Goal: Information Seeking & Learning: Find specific fact

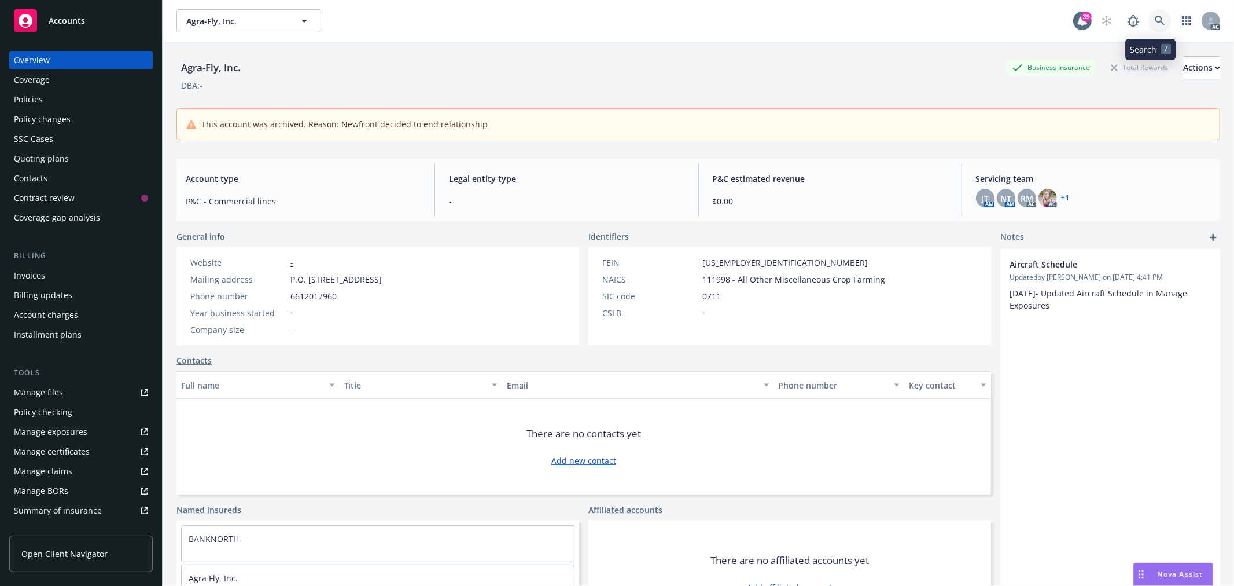
click at [1155, 16] on icon at bounding box center [1160, 21] width 10 height 10
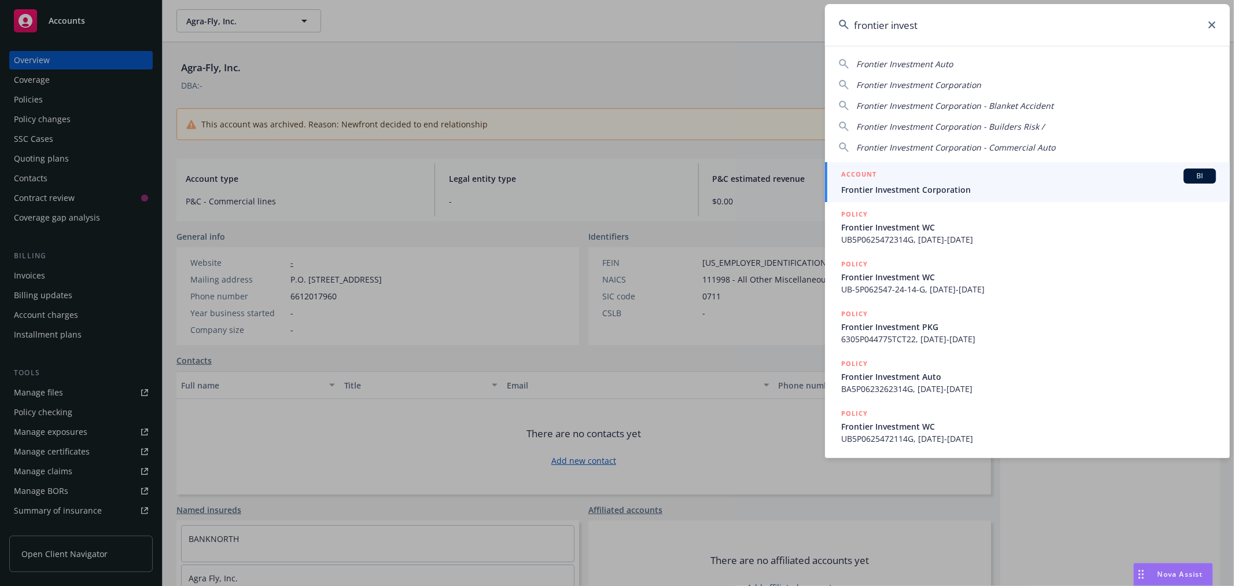
type input "frontier invest"
click at [986, 187] on span "Frontier Investment Corporation" at bounding box center [1028, 189] width 375 height 12
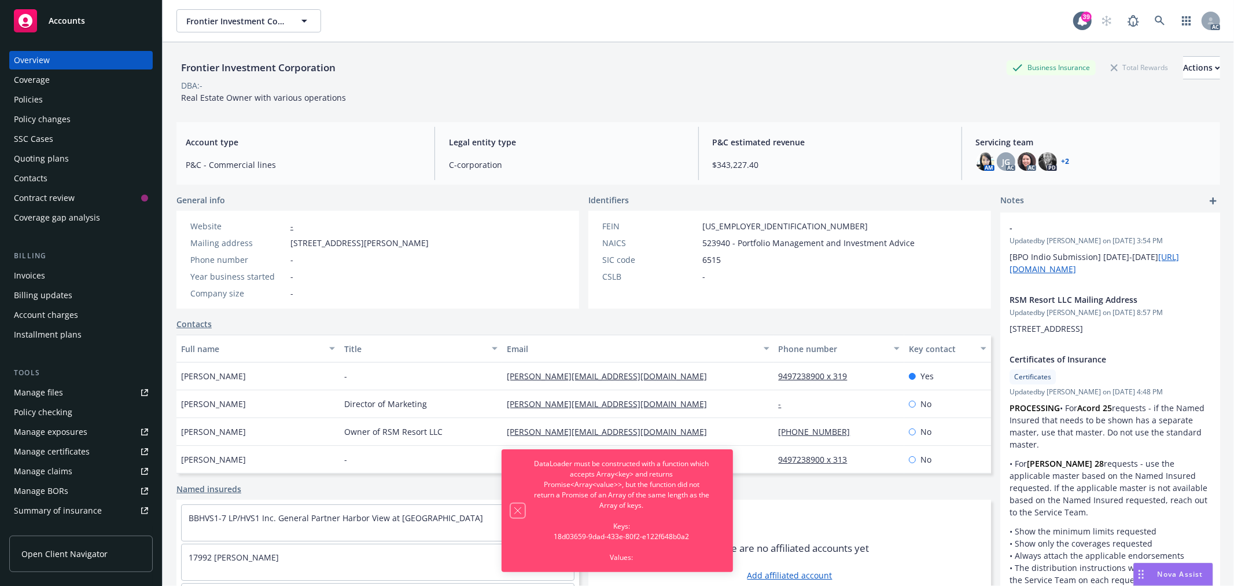
click at [514, 506] on icon "Dismiss notification" at bounding box center [517, 510] width 9 height 9
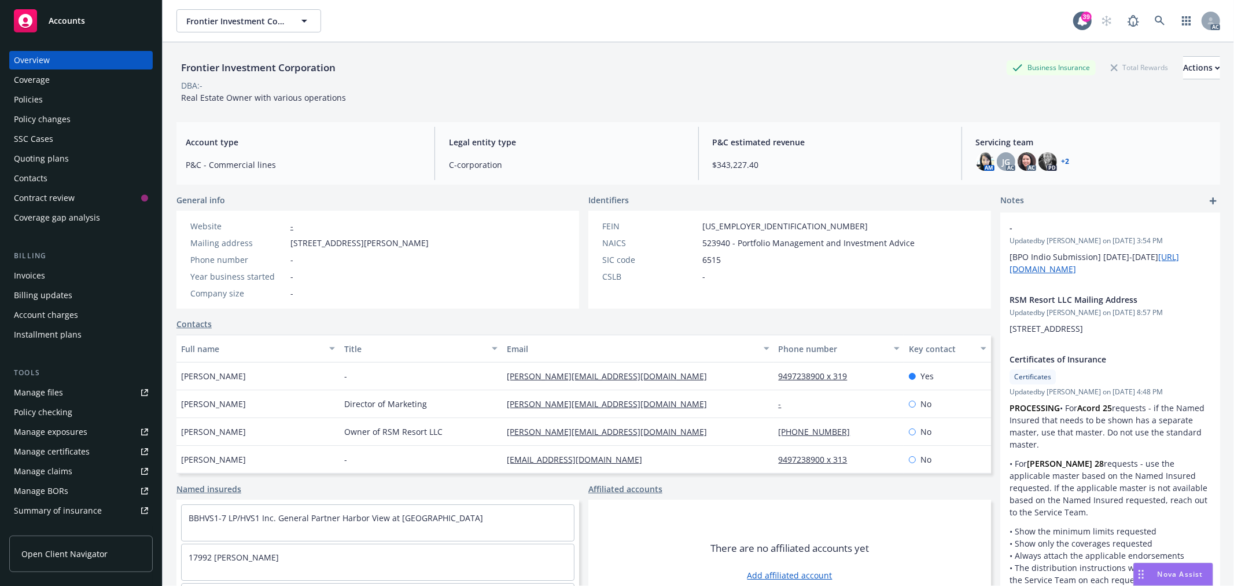
click at [54, 95] on div "Policies" at bounding box center [81, 99] width 134 height 19
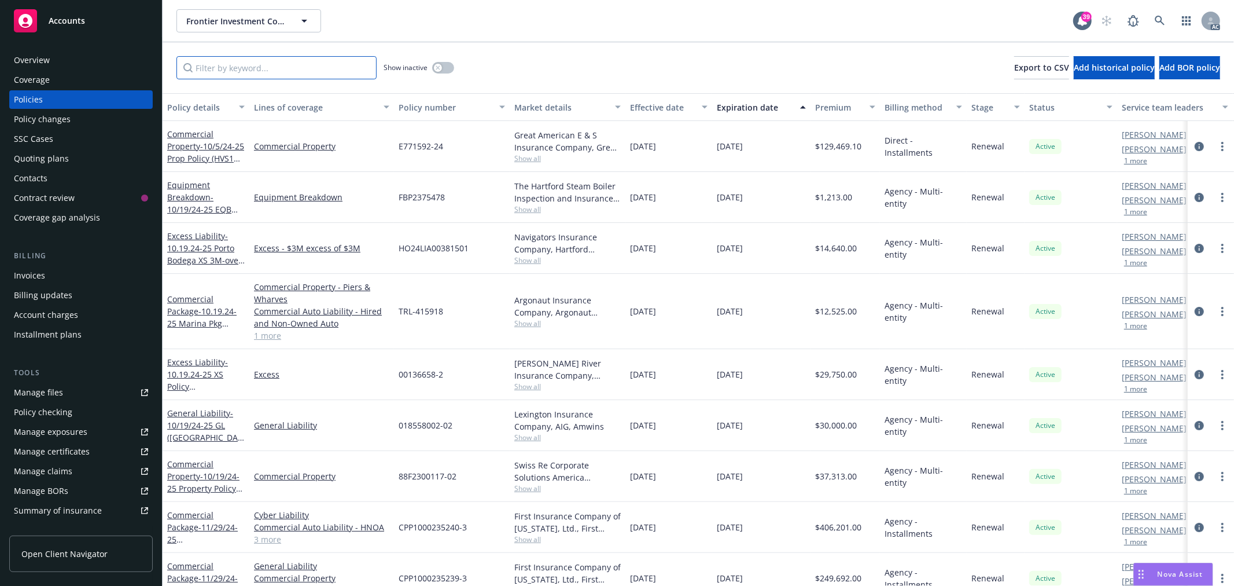
click at [305, 71] on input "Filter by keyword..." at bounding box center [276, 67] width 200 height 23
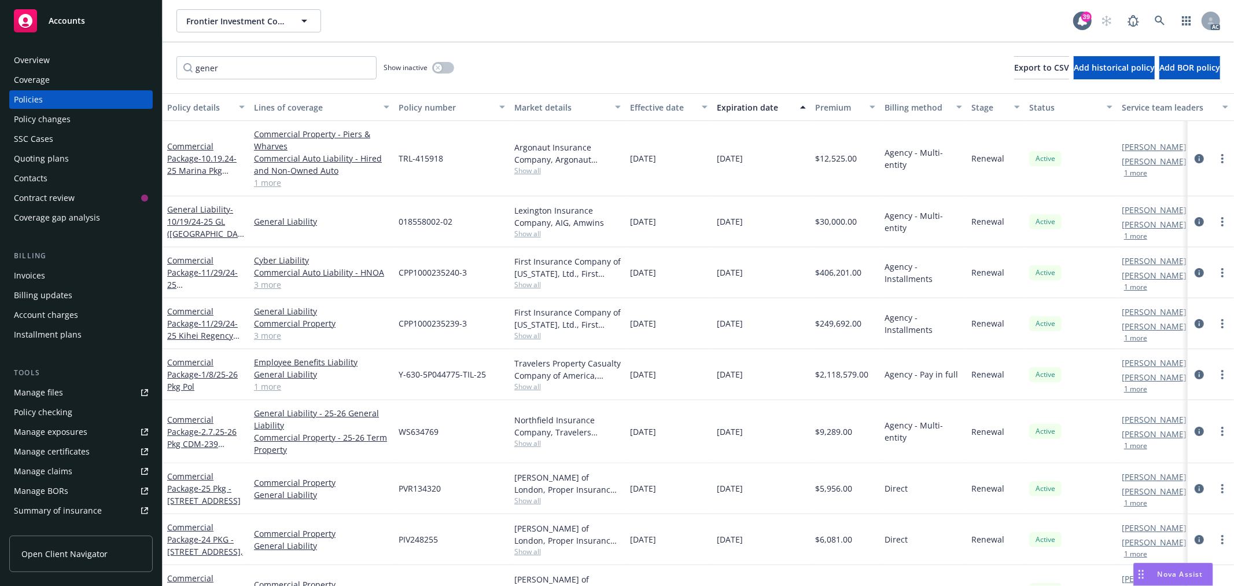
click at [246, 100] on button "Policy details" at bounding box center [206, 107] width 87 height 28
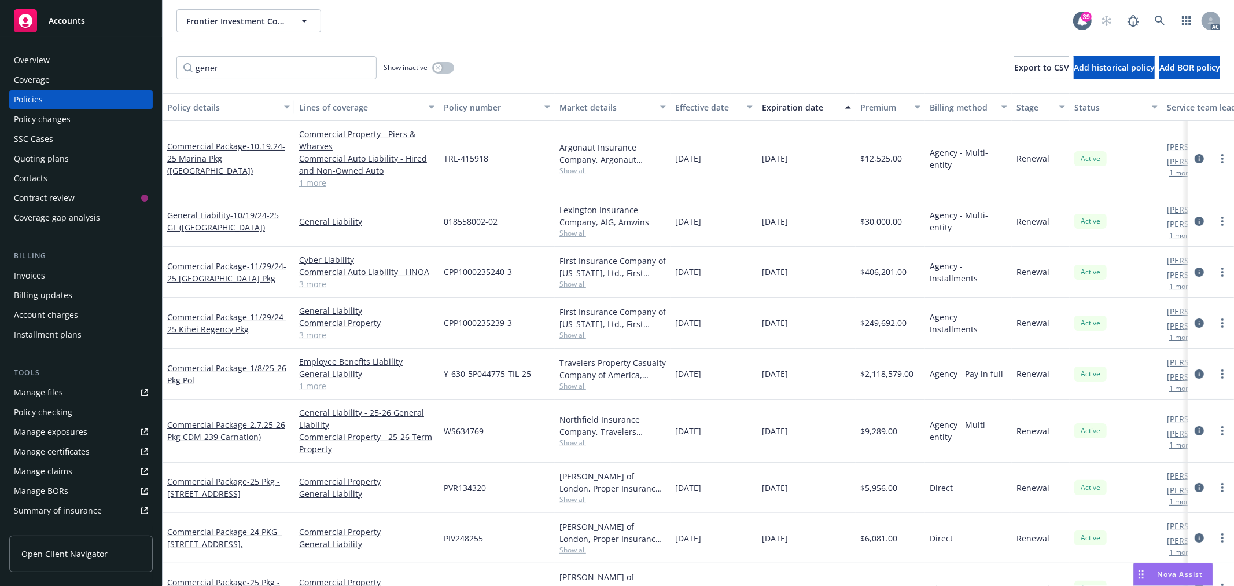
drag, startPoint x: 245, startPoint y: 100, endPoint x: 290, endPoint y: 101, distance: 45.1
click at [290, 101] on div "button" at bounding box center [289, 107] width 6 height 27
click at [260, 68] on input "gener" at bounding box center [276, 67] width 200 height 23
drag, startPoint x: 248, startPoint y: 67, endPoint x: 158, endPoint y: 21, distance: 100.7
click at [177, 70] on input "gener" at bounding box center [276, 67] width 200 height 23
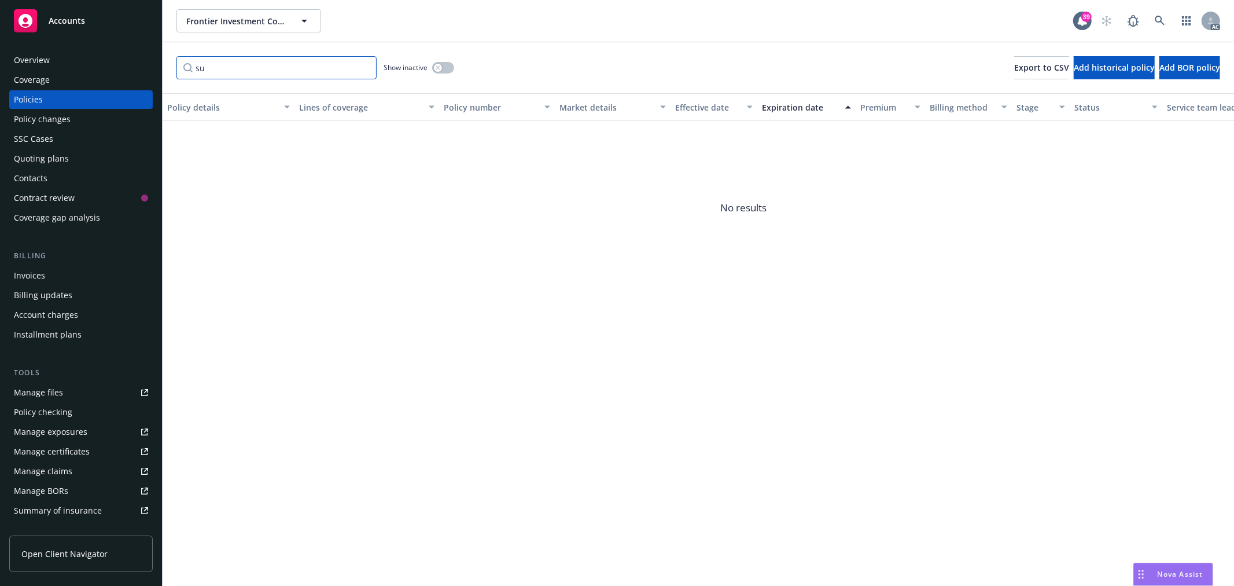
type input "s"
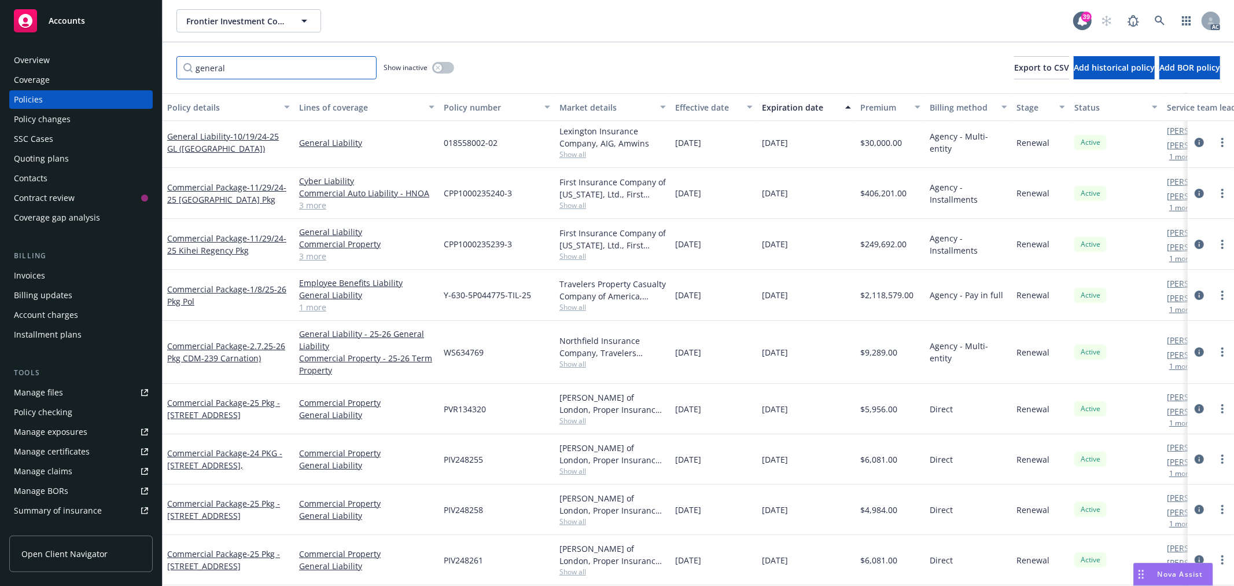
scroll to position [73, 0]
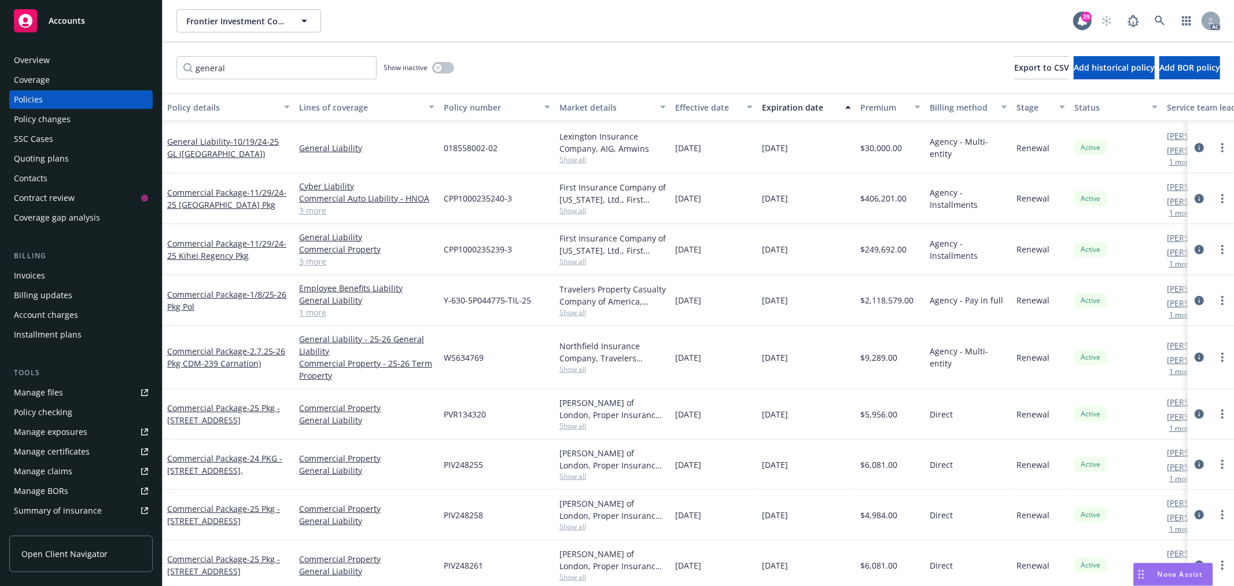
click at [312, 313] on link "1 more" at bounding box center [366, 312] width 135 height 12
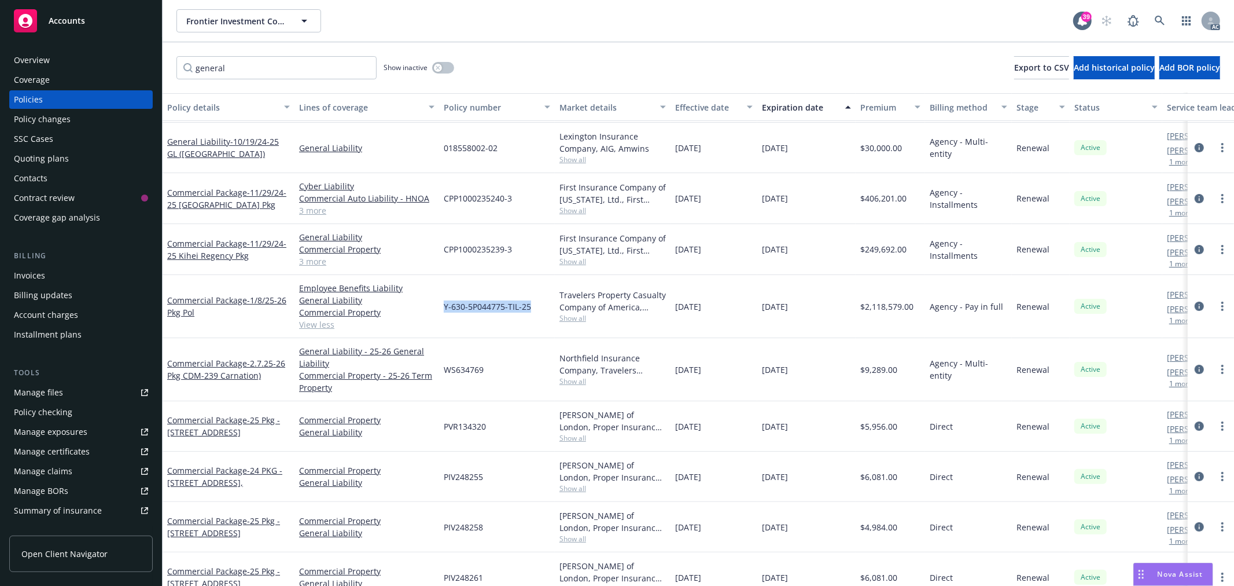
drag, startPoint x: 532, startPoint y: 302, endPoint x: 443, endPoint y: 302, distance: 89.1
click at [443, 302] on div "Y-630-5P044775-TIL-25" at bounding box center [497, 306] width 116 height 63
copy span "Y-630-5P044775-TIL-25"
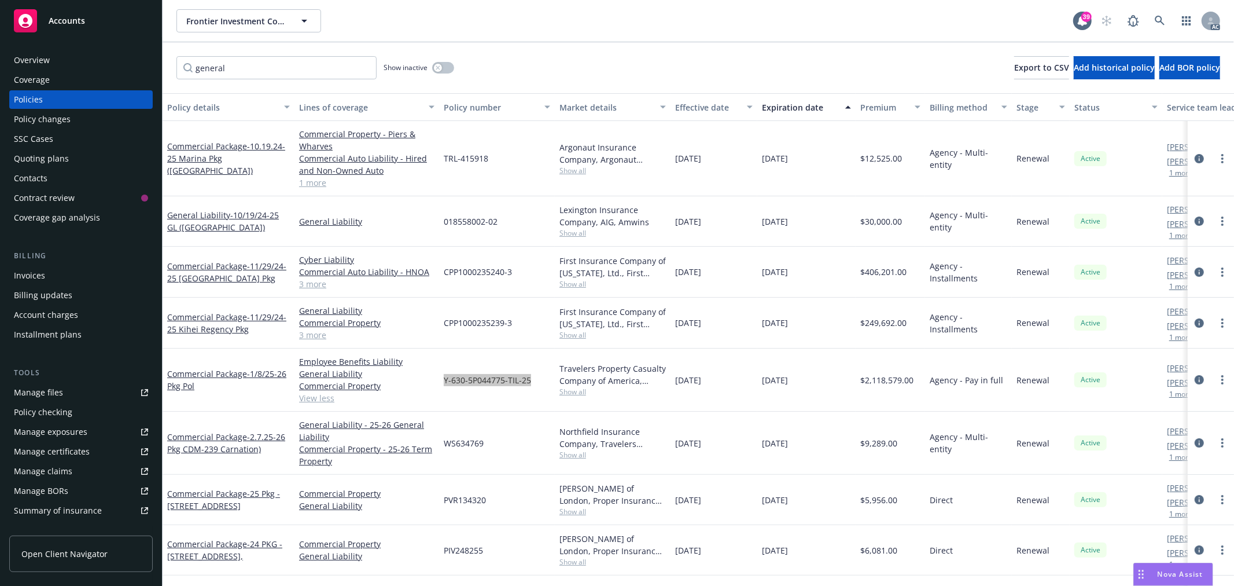
scroll to position [64, 0]
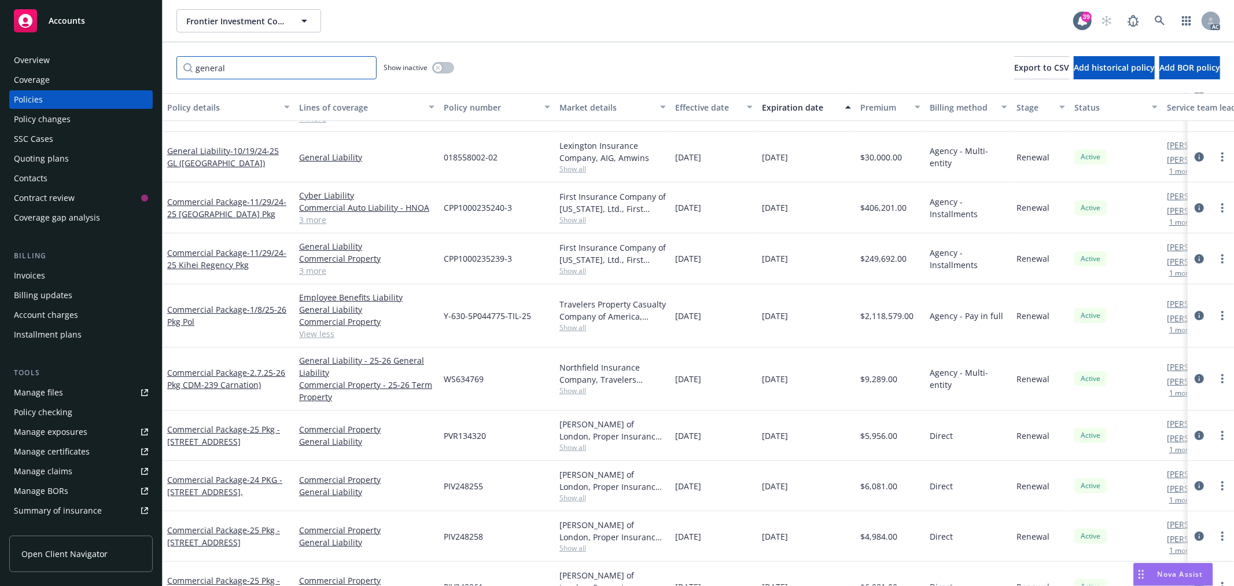
click at [239, 62] on input "general" at bounding box center [276, 67] width 200 height 23
drag, startPoint x: 259, startPoint y: 68, endPoint x: 174, endPoint y: 68, distance: 85.0
click at [174, 68] on div "general Show inactive Export to CSV Add historical policy Add BOR policy" at bounding box center [698, 67] width 1071 height 51
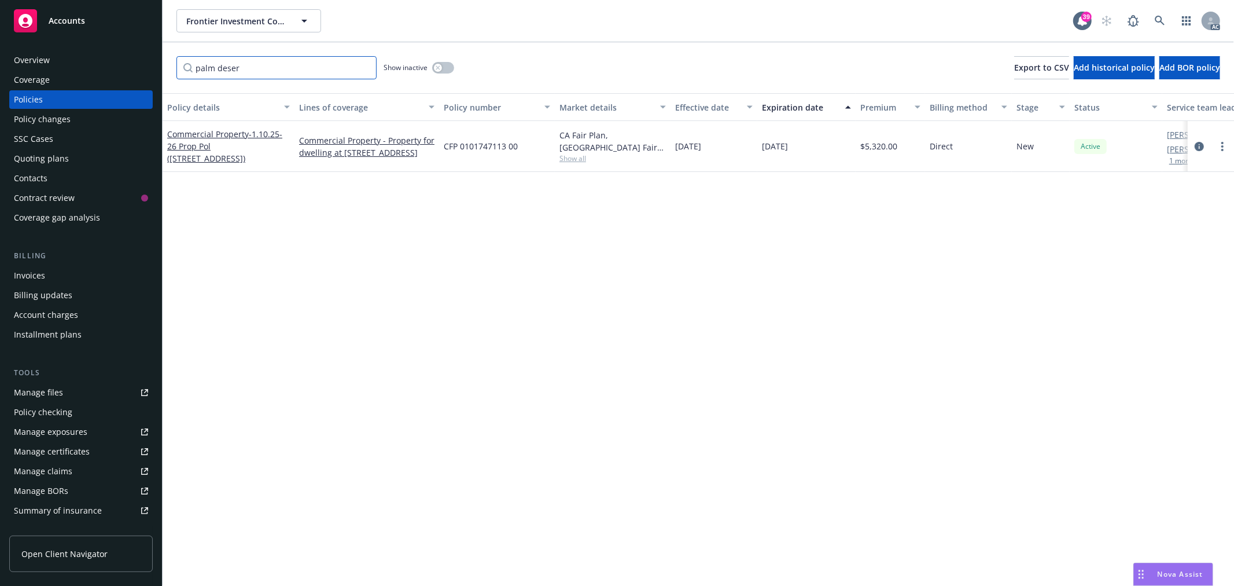
type input "palm deser"
click at [39, 59] on div "Overview" at bounding box center [32, 60] width 36 height 19
